Goal: Check status: Check status

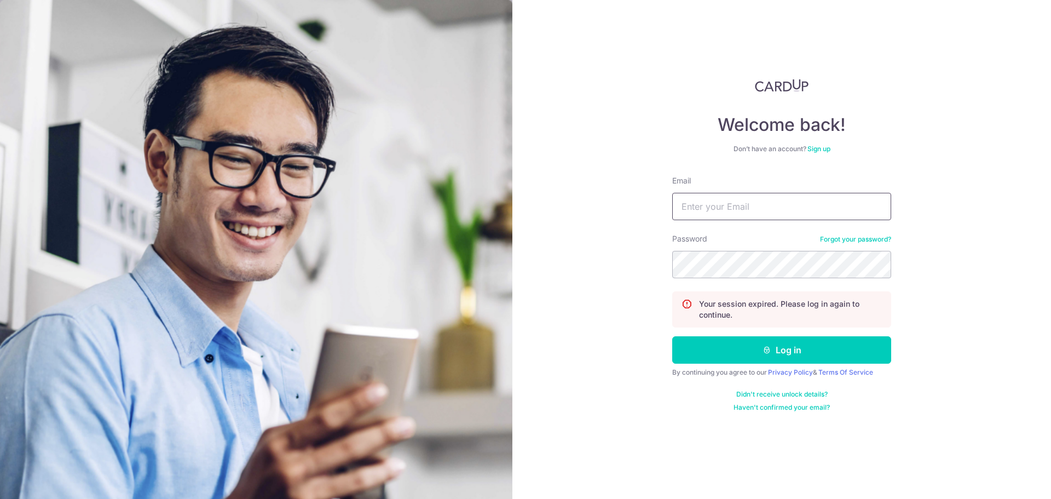
click at [704, 193] on input "Email" at bounding box center [781, 206] width 219 height 27
type input "[EMAIL_ADDRESS][DOMAIN_NAME]"
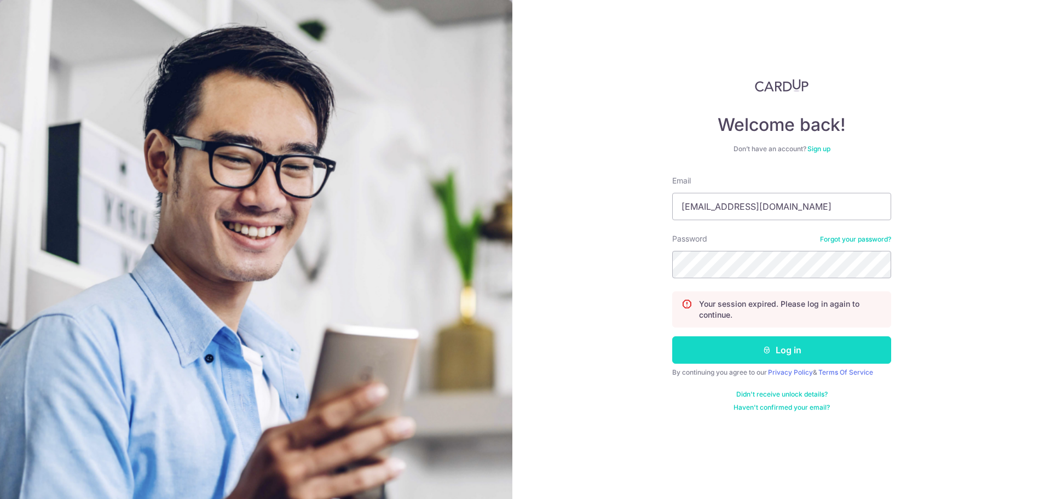
click at [736, 342] on button "Log in" at bounding box center [781, 349] width 219 height 27
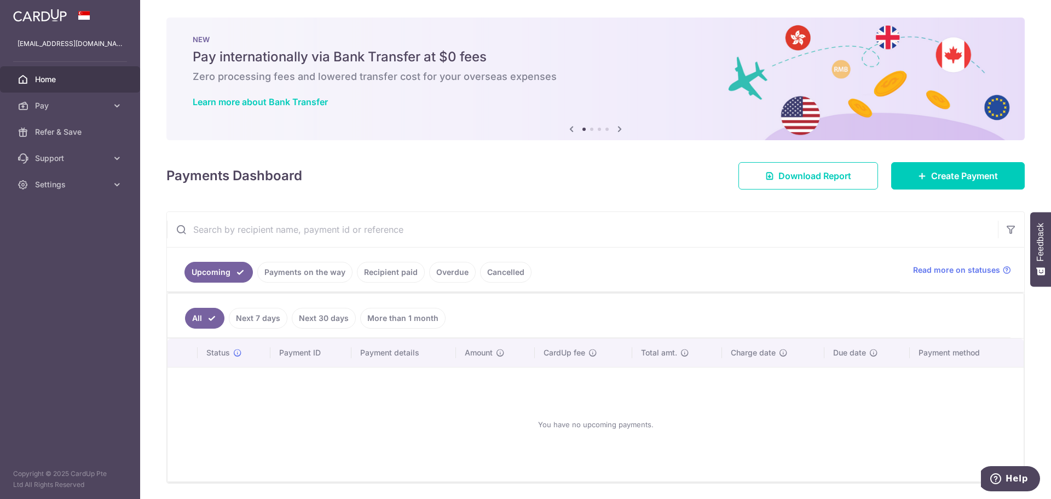
click at [301, 276] on link "Payments on the way" at bounding box center [304, 272] width 95 height 21
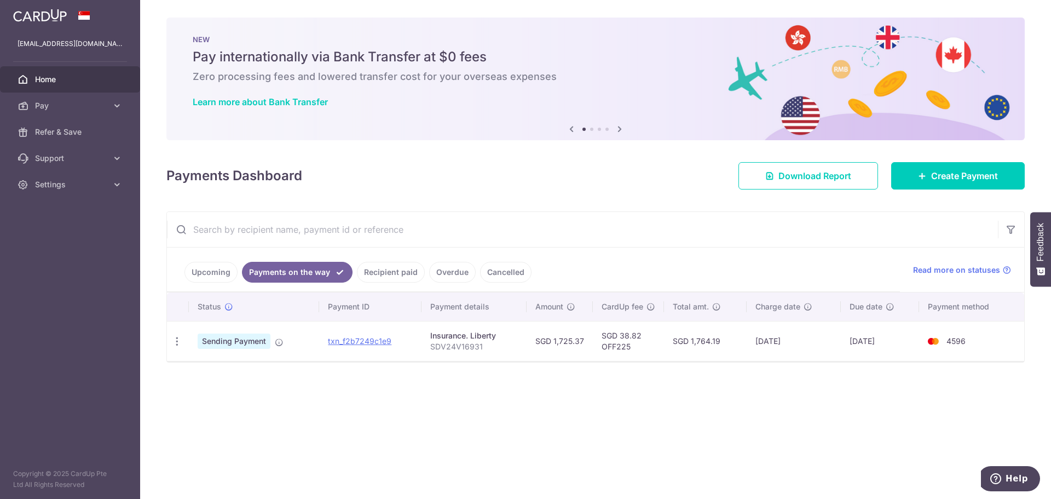
click at [399, 273] on link "Recipient paid" at bounding box center [391, 272] width 68 height 21
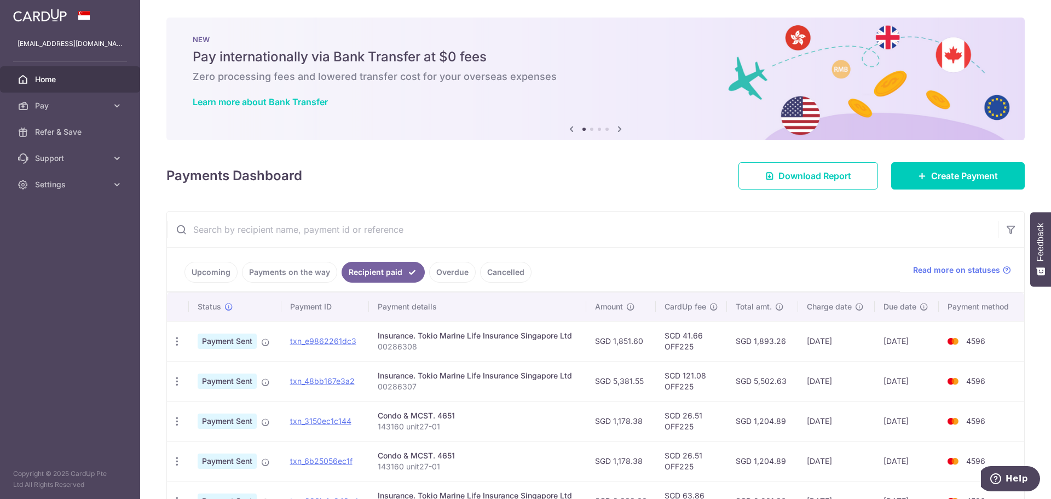
click at [307, 266] on link "Payments on the way" at bounding box center [289, 272] width 95 height 21
